Goal: Check status

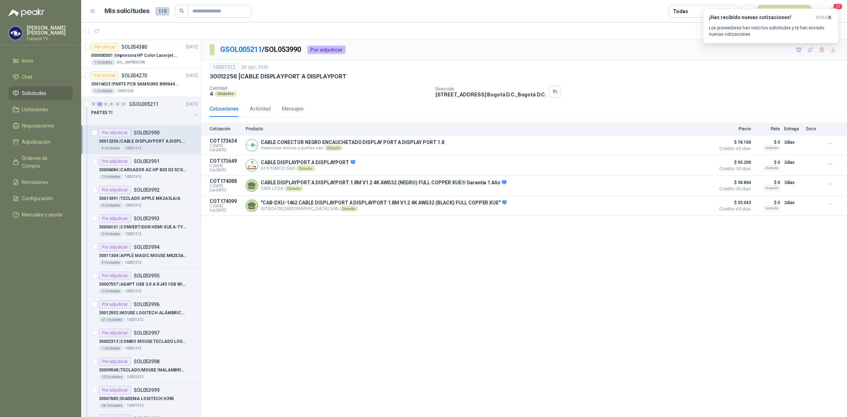
scroll to position [411, 0]
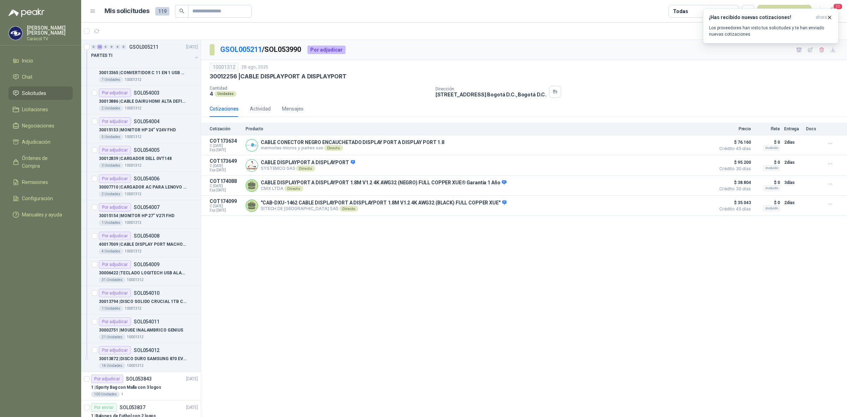
click at [28, 94] on span "Solicitudes" at bounding box center [34, 93] width 24 height 8
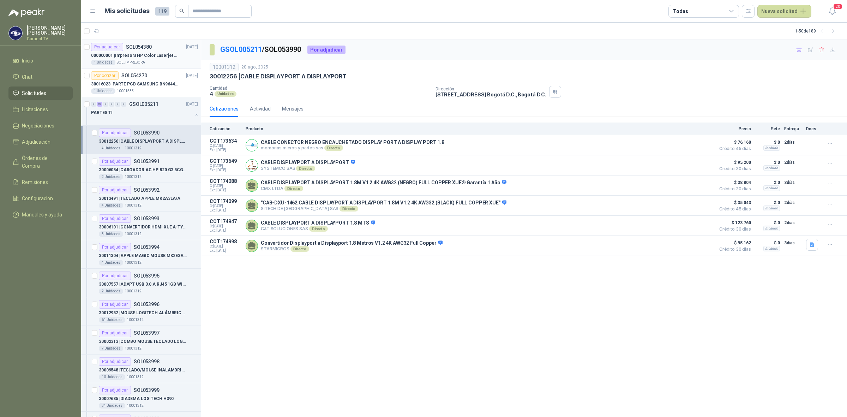
click at [153, 58] on p "000000001 | Impresora HP Color Laserjet Pro 3201dw" at bounding box center [135, 55] width 88 height 7
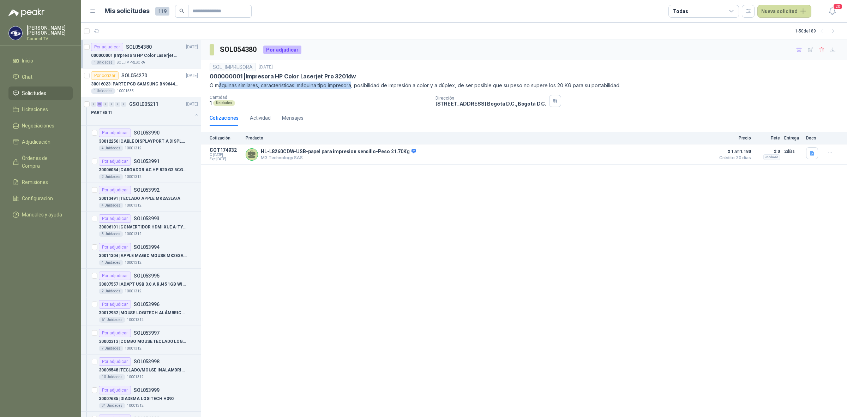
drag, startPoint x: 217, startPoint y: 83, endPoint x: 355, endPoint y: 88, distance: 137.7
click at [355, 88] on p "O máquinas similares, características: máquina tipo impresora, posibilidad de i…" at bounding box center [524, 86] width 629 height 8
click at [325, 89] on div "SOL_IMPRESORA 1 sept, 2025 000000001 | Impresora HP Color Laserjet Pro 3201dw O…" at bounding box center [524, 85] width 629 height 44
drag, startPoint x: 311, startPoint y: 86, endPoint x: 493, endPoint y: 85, distance: 181.7
click at [493, 85] on p "O máquinas similares, características: máquina tipo impresora, posibilidad de i…" at bounding box center [524, 86] width 629 height 8
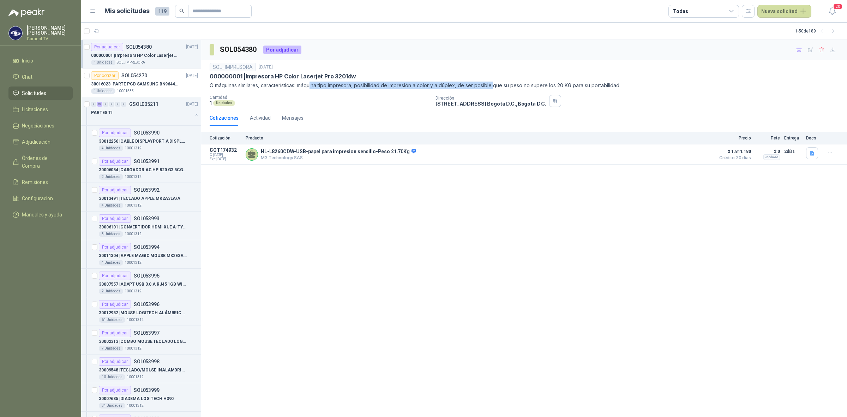
click at [465, 84] on p "O máquinas similares, características: máquina tipo impresora, posibilidad de i…" at bounding box center [524, 86] width 629 height 8
drag, startPoint x: 438, startPoint y: 86, endPoint x: 613, endPoint y: 86, distance: 175.4
click at [613, 86] on p "O máquinas similares, características: máquina tipo impresora, posibilidad de i…" at bounding box center [524, 86] width 629 height 8
